Goal: Find specific page/section: Locate a particular part of the current website

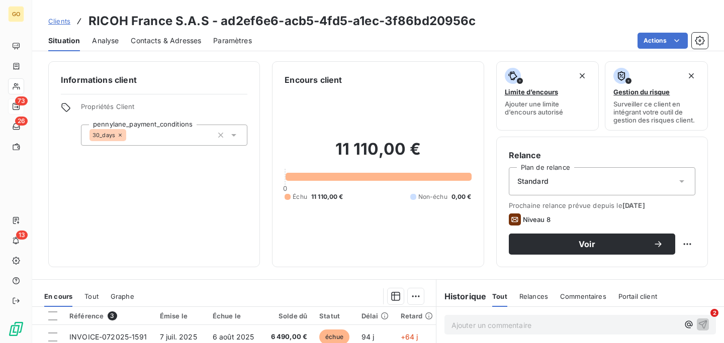
scroll to position [129, 0]
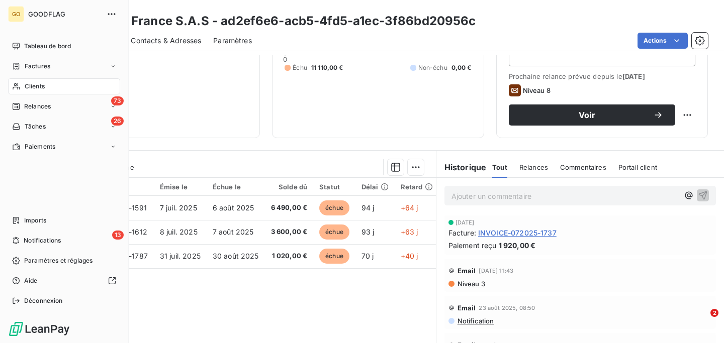
click at [37, 86] on span "Clients" at bounding box center [35, 86] width 20 height 9
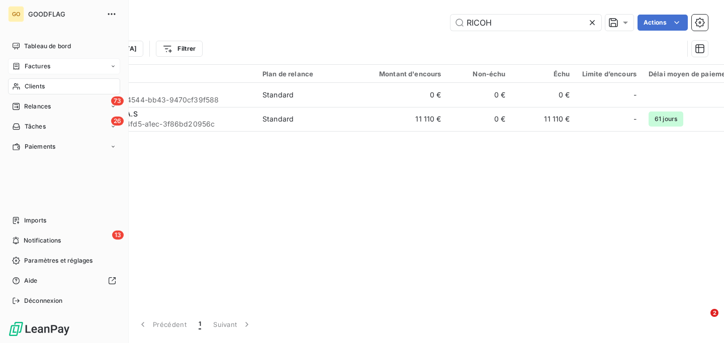
click at [37, 69] on span "Factures" at bounding box center [38, 66] width 26 height 9
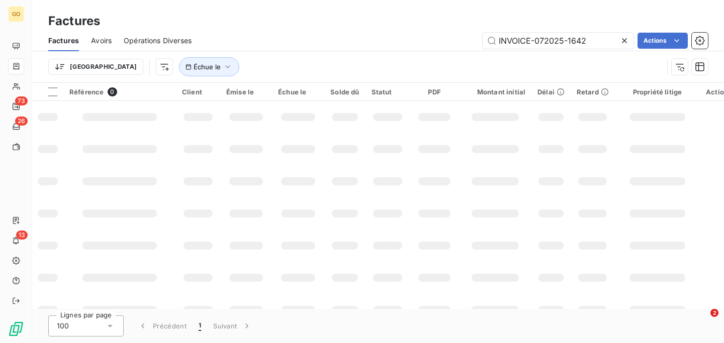
click at [520, 48] on div "Factures Avoirs Opérations Diverses INVOICE-072025-1642 Actions" at bounding box center [378, 40] width 692 height 21
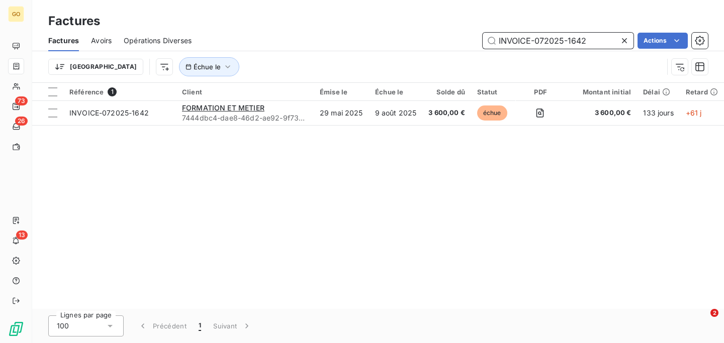
click at [520, 44] on input "INVOICE-072025-1642" at bounding box center [558, 41] width 151 height 16
paste input "733"
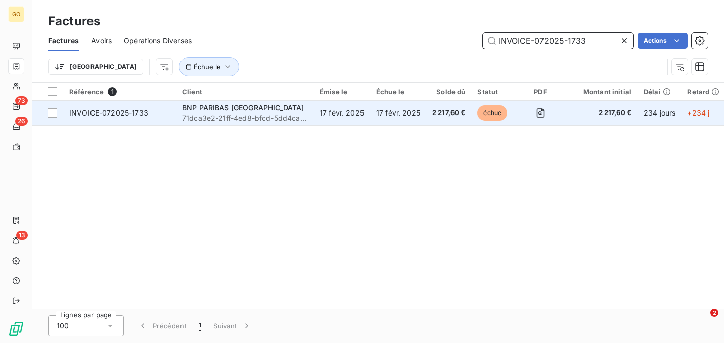
type input "INVOICE-072025-1733"
click at [310, 119] on td "BNP PARIBAS ANTILLES GUYANE 71dca3e2-21ff-4ed8-bfcd-5dd4ca3f4e50" at bounding box center [245, 113] width 138 height 24
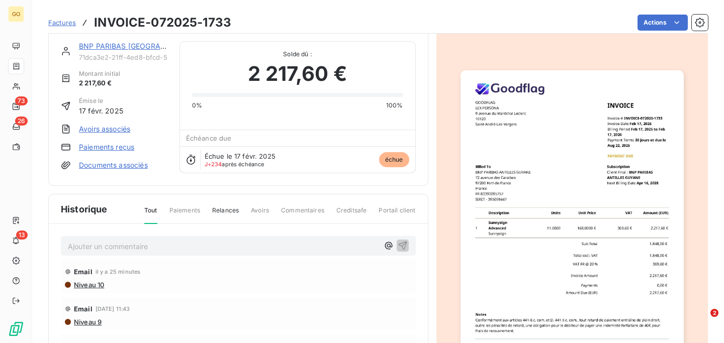
scroll to position [14, 0]
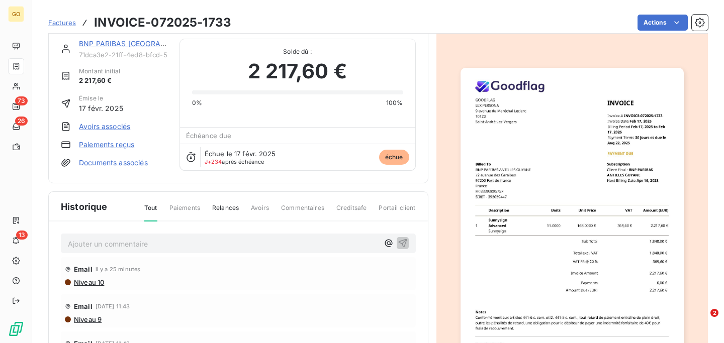
click at [162, 24] on h3 "INVOICE-072025-1733" at bounding box center [162, 23] width 137 height 18
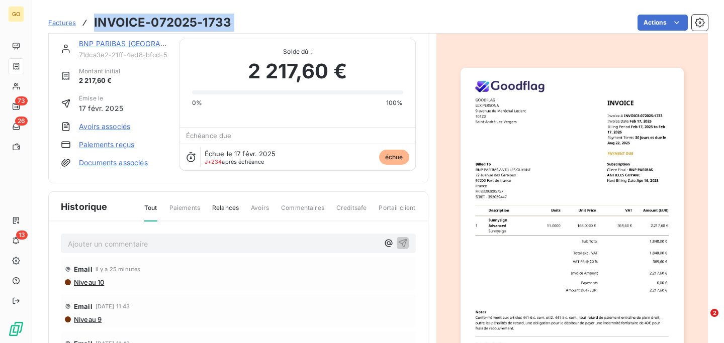
click at [162, 24] on h3 "INVOICE-072025-1733" at bounding box center [162, 23] width 137 height 18
copy section "INVOICE-072025-1733 Actions"
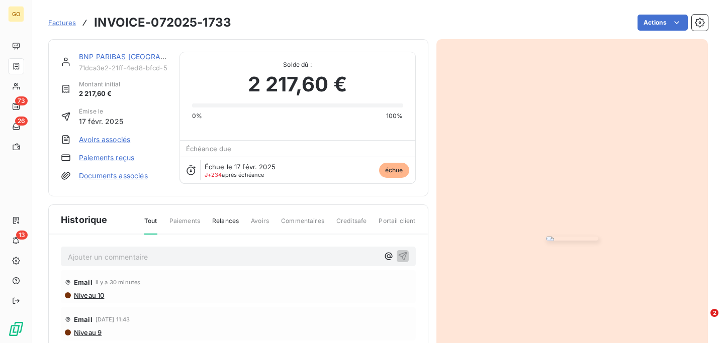
click at [189, 170] on icon at bounding box center [191, 170] width 10 height 10
click at [229, 167] on span "Échue le 17 févr. 2025" at bounding box center [240, 167] width 71 height 8
click at [230, 183] on div "Échue le [DATE] J+234 après échéance échue" at bounding box center [297, 170] width 235 height 27
